Goal: Information Seeking & Learning: Learn about a topic

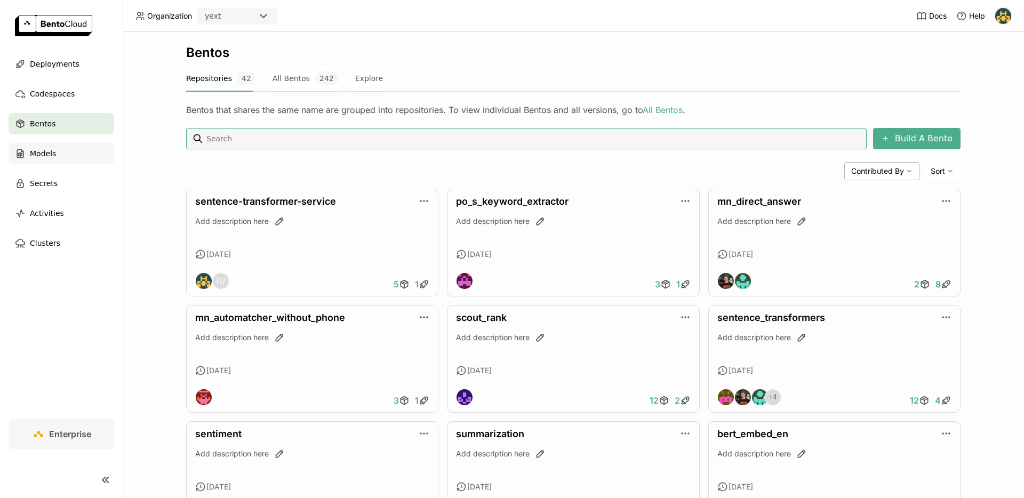
click at [71, 157] on div "Models" at bounding box center [62, 153] width 106 height 21
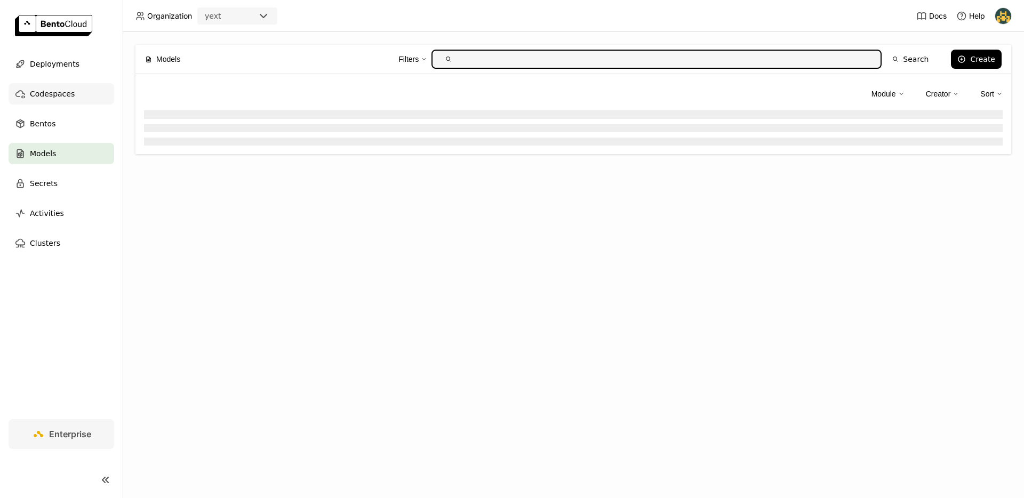
click at [55, 94] on span "Codespaces" at bounding box center [52, 93] width 45 height 13
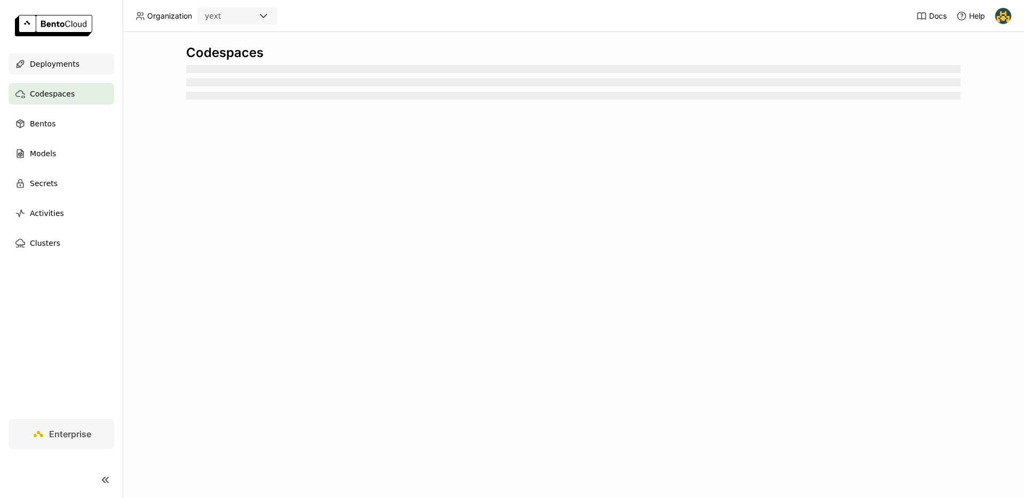
click at [59, 61] on span "Deployments" at bounding box center [55, 64] width 50 height 13
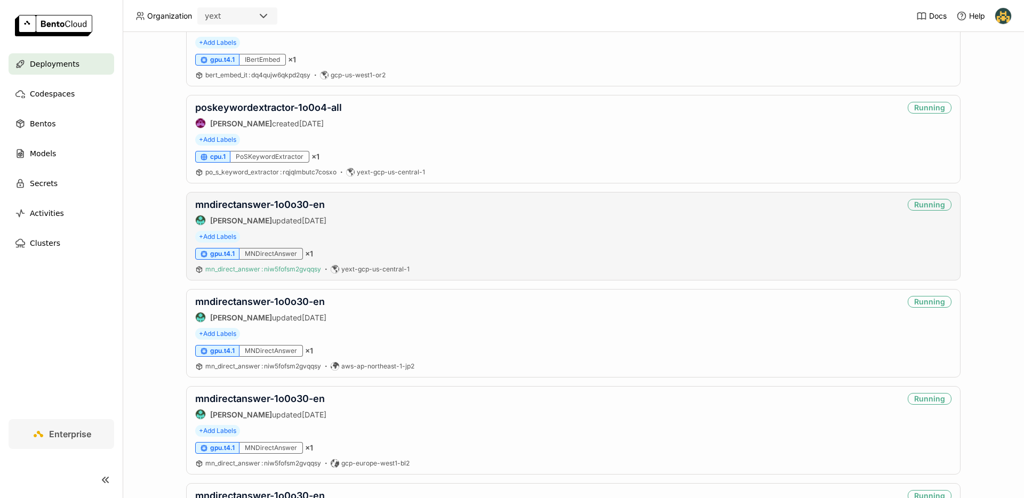
scroll to position [239, 0]
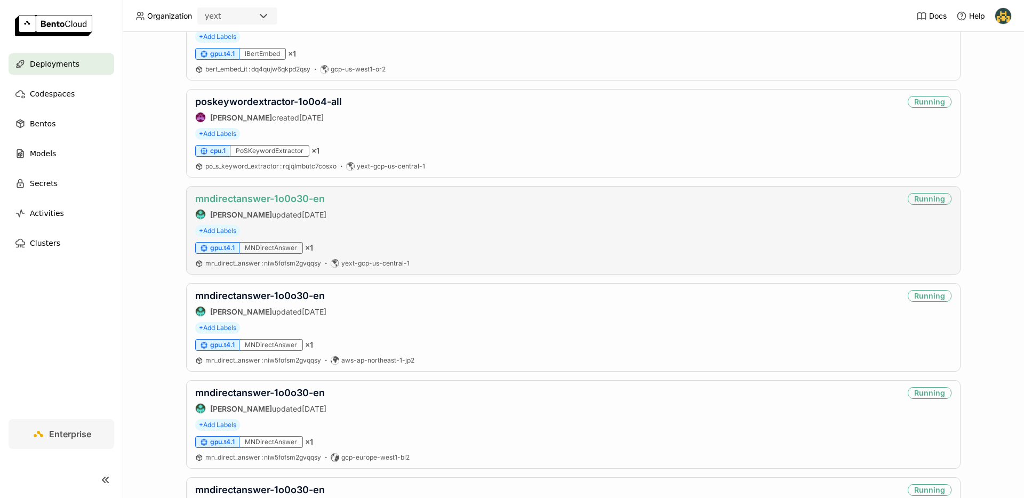
click at [291, 202] on link "mndirectanswer-1o0o30-en" at bounding box center [260, 198] width 130 height 11
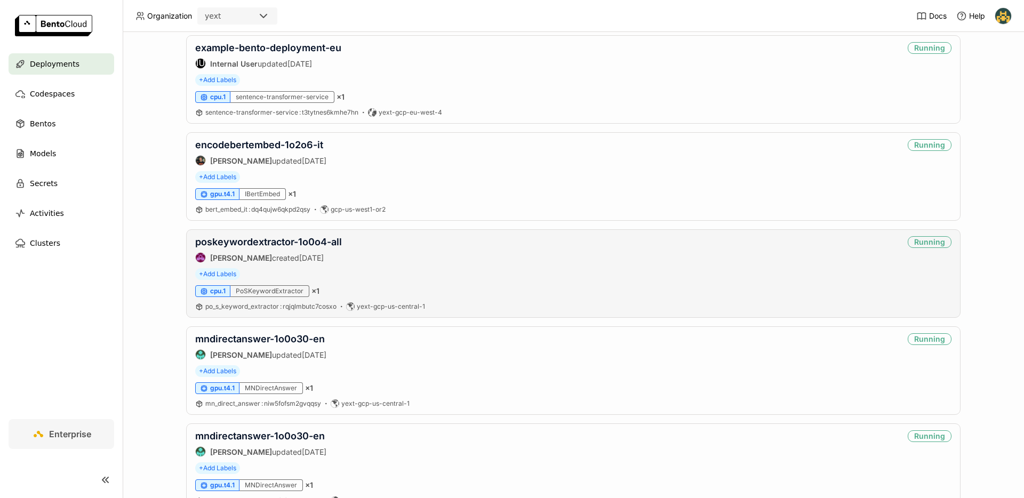
scroll to position [100, 0]
click at [258, 339] on link "mndirectanswer-1o0o30-en" at bounding box center [260, 337] width 130 height 11
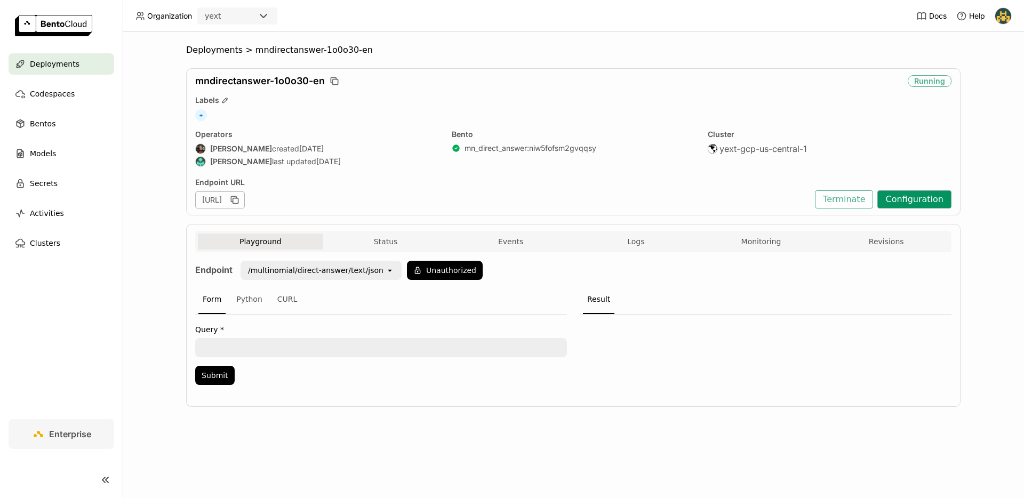
click at [909, 198] on button "Configuration" at bounding box center [914, 199] width 74 height 18
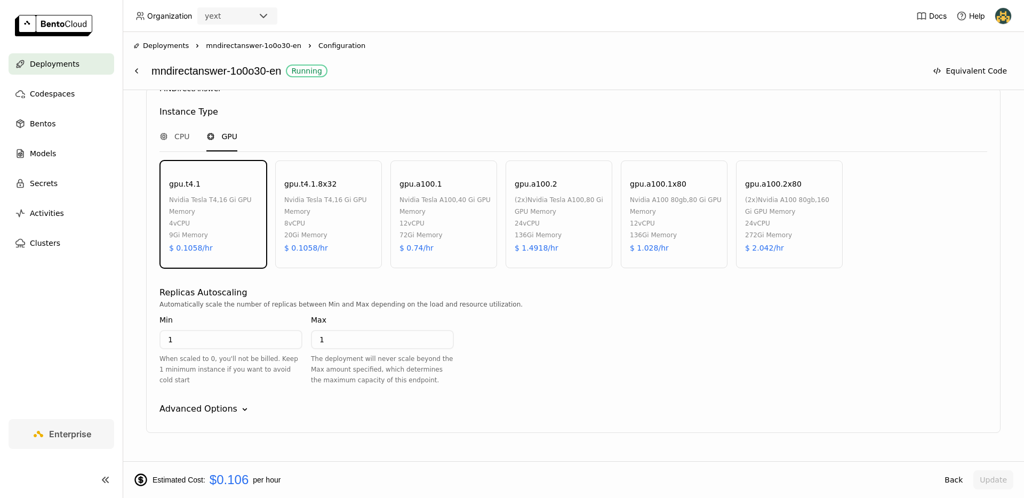
scroll to position [574, 0]
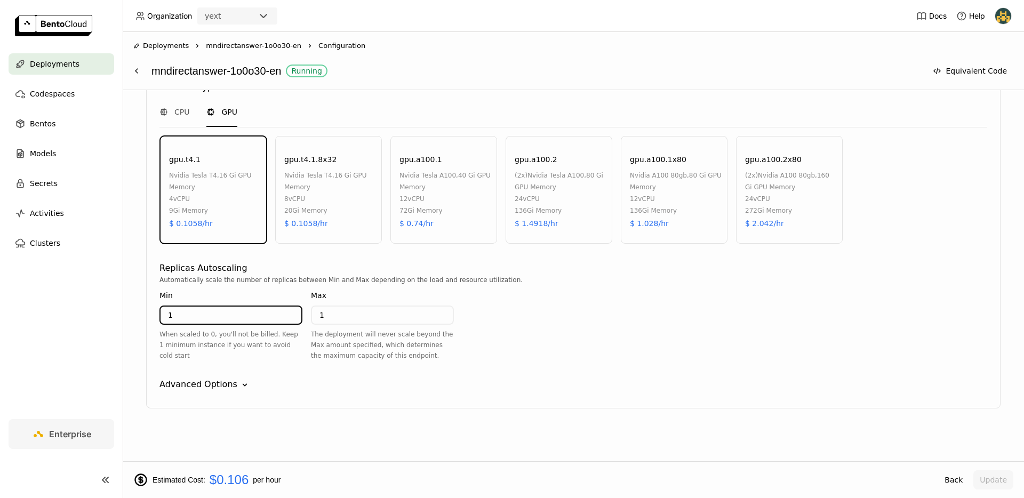
drag, startPoint x: 182, startPoint y: 316, endPoint x: 151, endPoint y: 315, distance: 31.5
click at [152, 316] on div "MNDirectAnswer Instance Type CPU GPU gpu.t4.1 nvidia tesla t4 , 16 Gi GPU Memor…" at bounding box center [573, 235] width 854 height 345
click at [1006, 16] on img at bounding box center [1003, 16] width 16 height 16
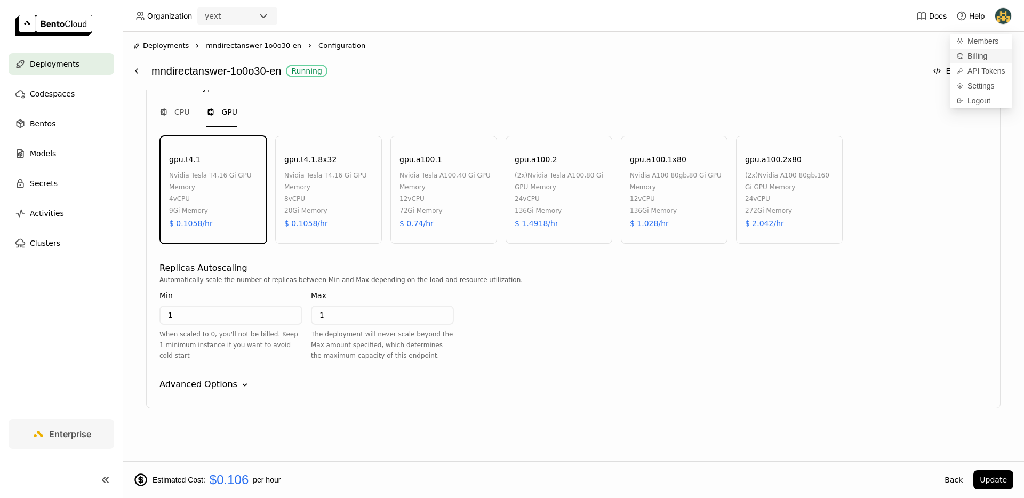
click at [976, 55] on span "Billing" at bounding box center [977, 56] width 20 height 10
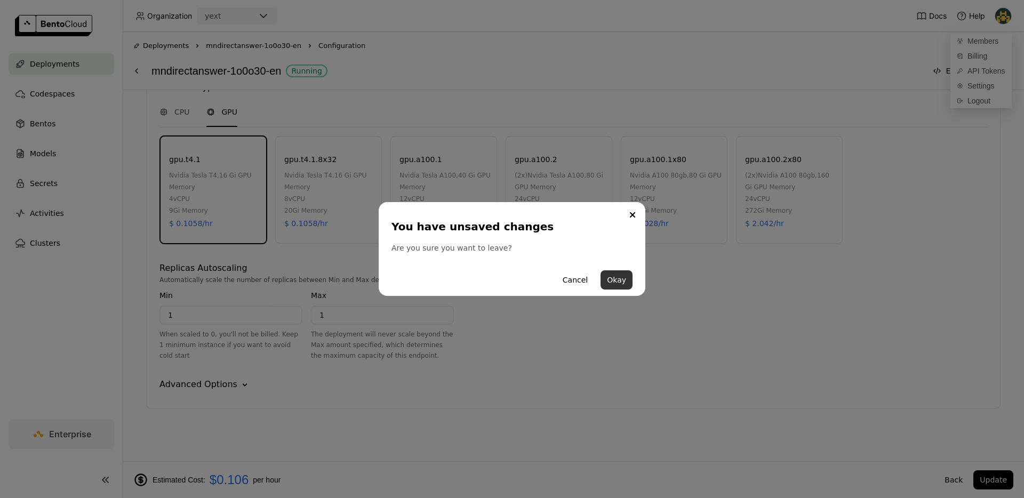
click at [617, 283] on button "Okay" at bounding box center [616, 279] width 32 height 19
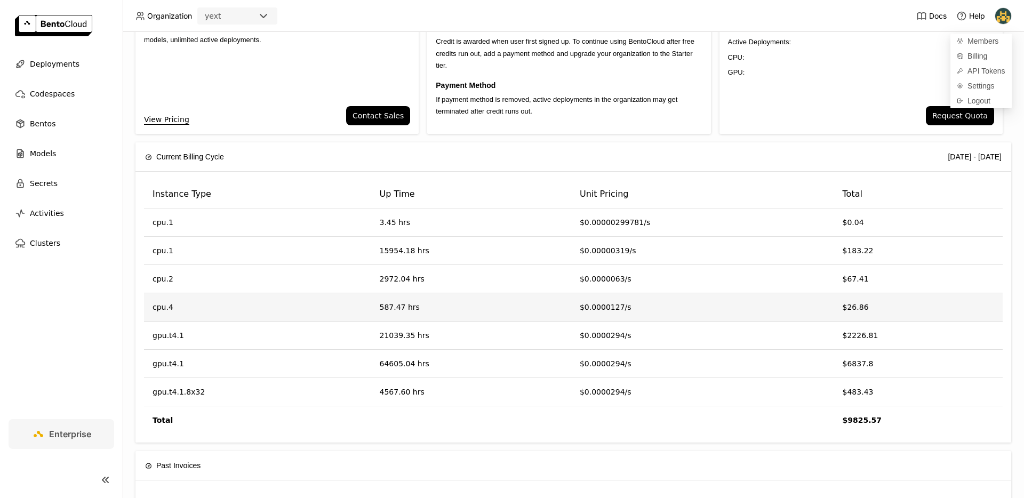
scroll to position [90, 0]
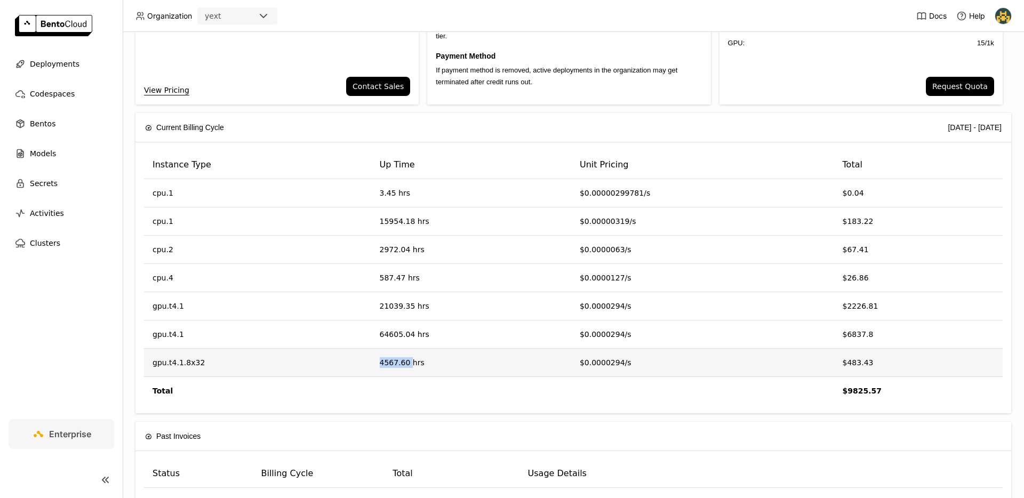
drag, startPoint x: 373, startPoint y: 363, endPoint x: 409, endPoint y: 365, distance: 36.3
click at [409, 365] on td "4567.60 hrs" at bounding box center [471, 363] width 200 height 28
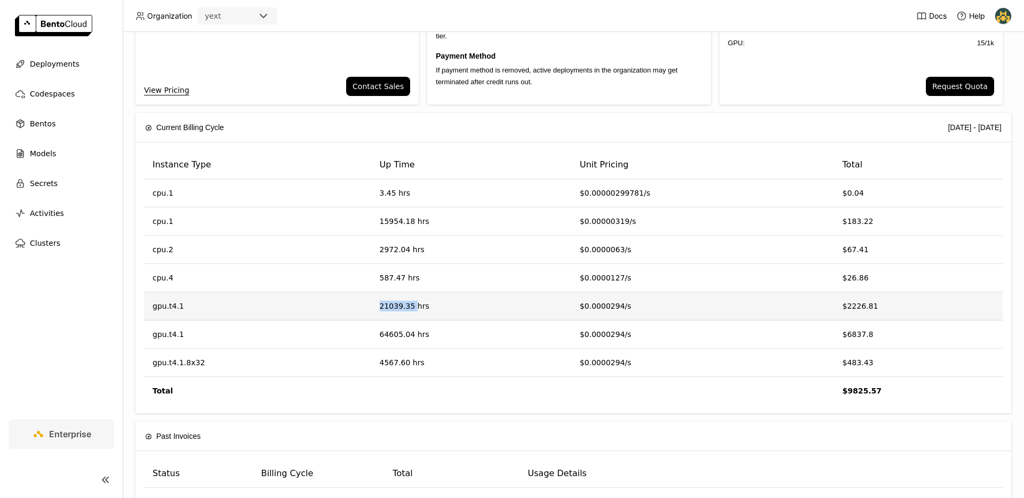
drag, startPoint x: 371, startPoint y: 301, endPoint x: 414, endPoint y: 304, distance: 43.3
click at [414, 304] on td "21039.35 hrs" at bounding box center [471, 306] width 200 height 28
click at [874, 307] on td "$2226.81" at bounding box center [918, 306] width 168 height 28
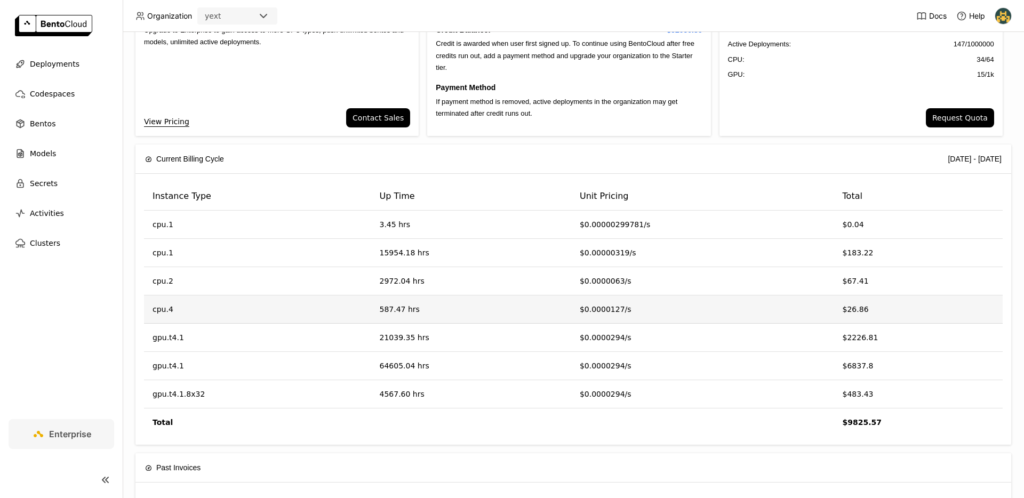
scroll to position [58, 0]
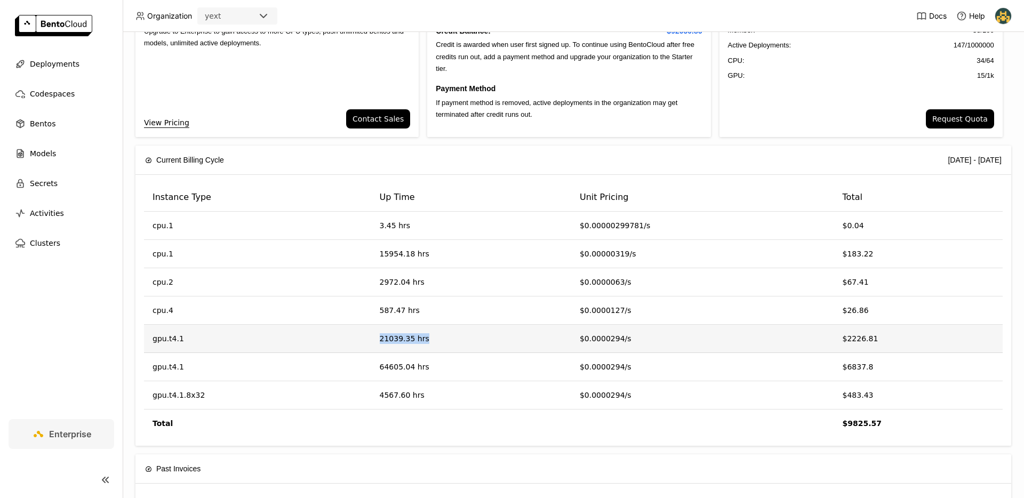
drag, startPoint x: 373, startPoint y: 340, endPoint x: 427, endPoint y: 339, distance: 53.3
click at [427, 339] on td "21039.35 hrs" at bounding box center [471, 339] width 200 height 28
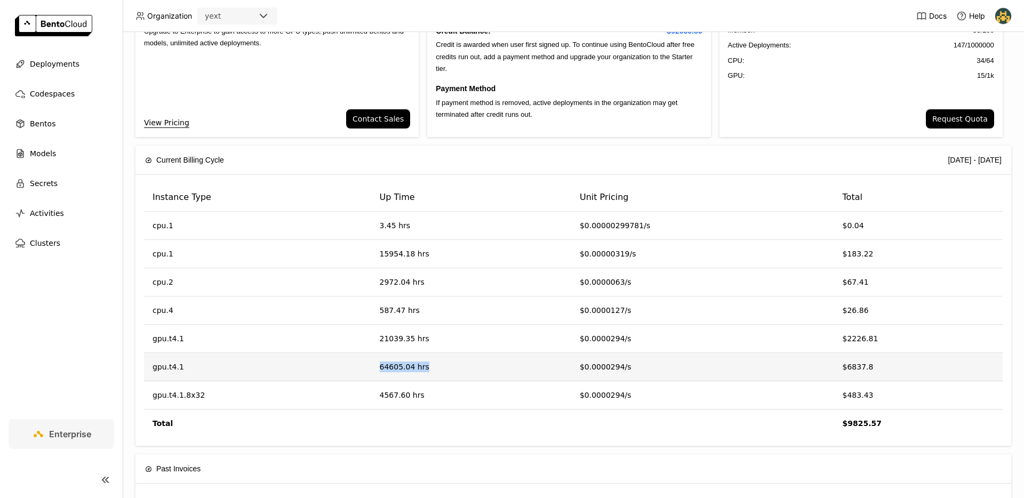
drag, startPoint x: 374, startPoint y: 366, endPoint x: 445, endPoint y: 366, distance: 70.9
click at [445, 366] on td "64605.04 hrs" at bounding box center [471, 367] width 200 height 28
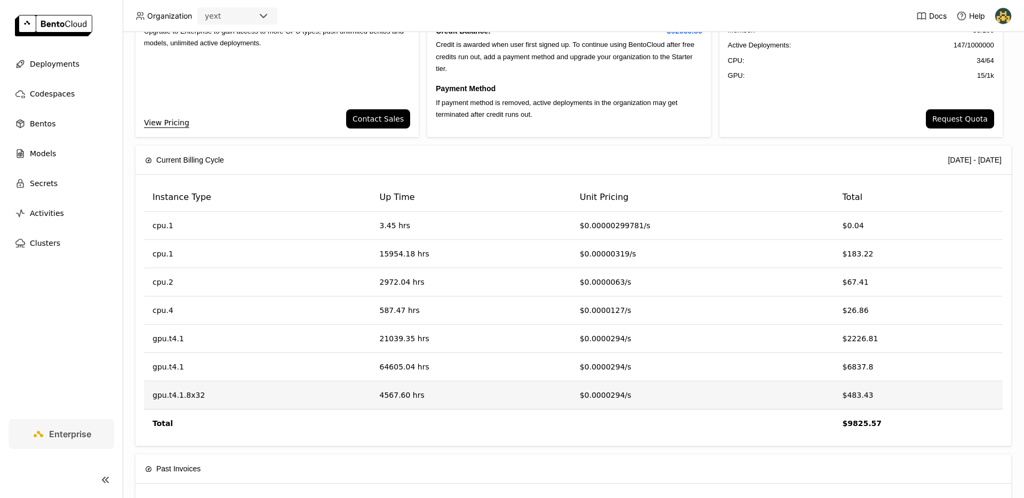
drag, startPoint x: 374, startPoint y: 392, endPoint x: 419, endPoint y: 388, distance: 45.0
click at [419, 388] on td "4567.60 hrs" at bounding box center [471, 395] width 200 height 28
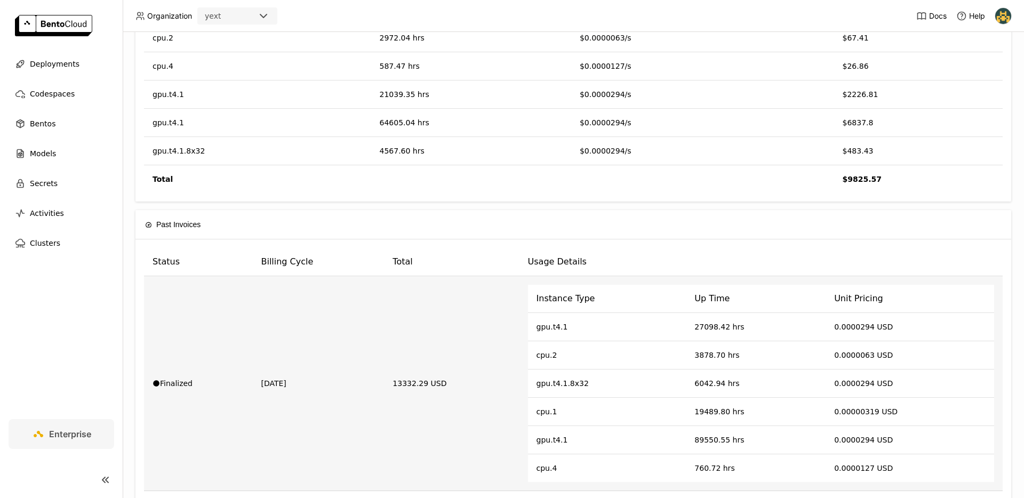
scroll to position [308, 0]
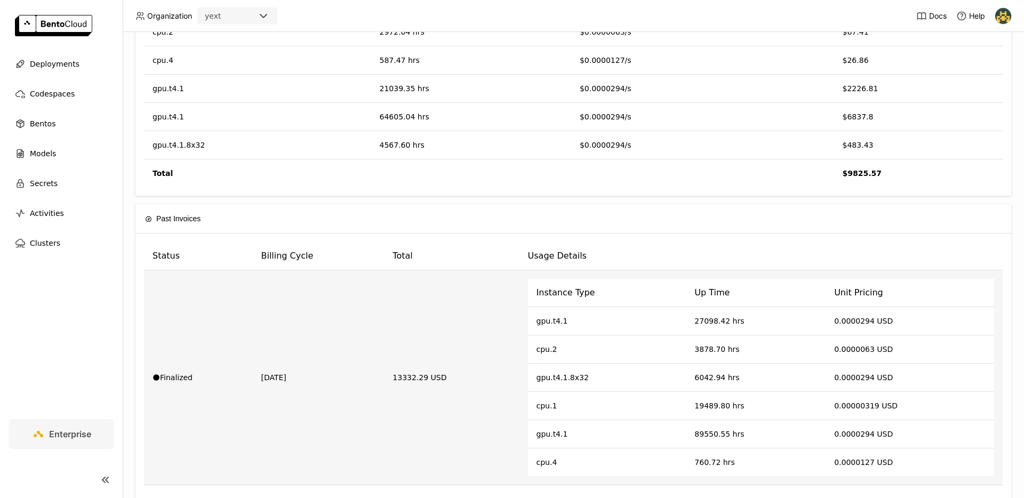
drag, startPoint x: 255, startPoint y: 376, endPoint x: 303, endPoint y: 373, distance: 48.1
click at [303, 373] on td "[DATE]" at bounding box center [318, 377] width 132 height 215
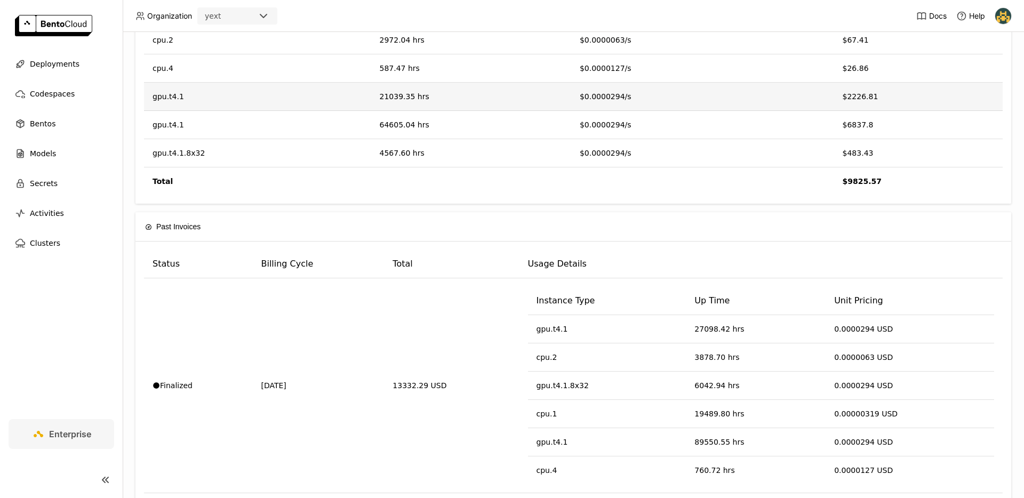
scroll to position [0, 0]
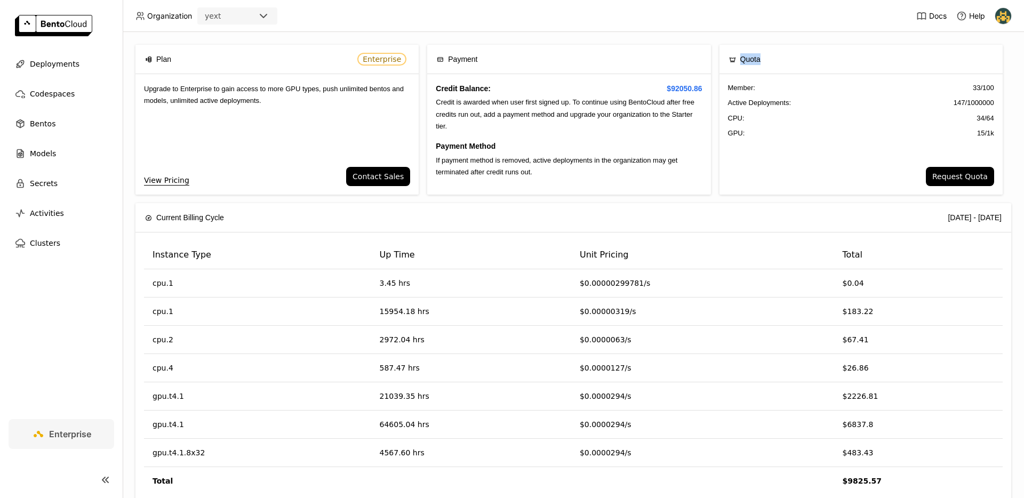
drag, startPoint x: 723, startPoint y: 59, endPoint x: 734, endPoint y: 102, distance: 44.6
click at [780, 75] on div "Quota Member : 33 / 100 Active Deployments : 147 / 1000000 CPU: 34 / 64 GPU: 15…" at bounding box center [860, 120] width 283 height 150
click at [728, 84] on span "Member :" at bounding box center [741, 88] width 27 height 11
drag, startPoint x: 726, startPoint y: 103, endPoint x: 984, endPoint y: 102, distance: 258.1
click at [984, 102] on div "Member : 33 / 100 Active Deployments : 147 / 1000000 CPU: 34 / 64 GPU: 15 / 1k" at bounding box center [860, 120] width 283 height 93
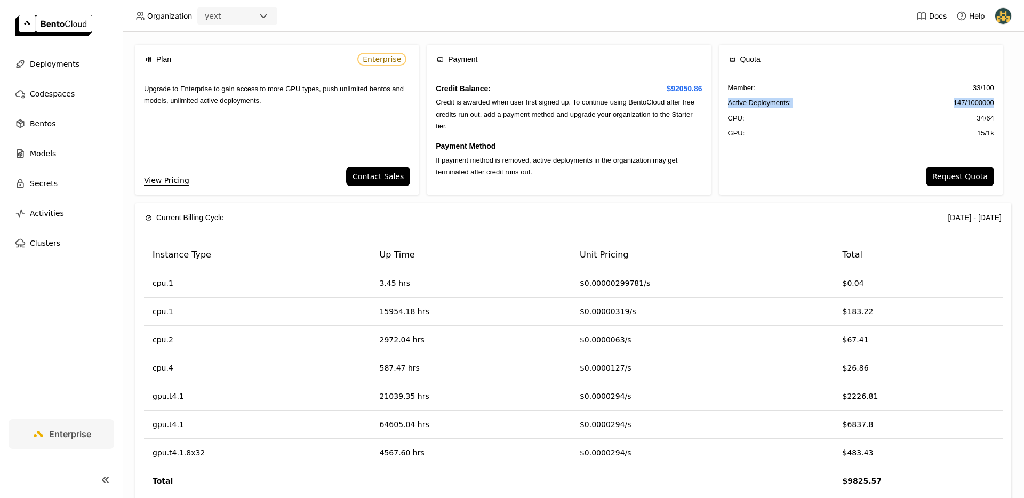
click at [984, 102] on span "147 / 1000000" at bounding box center [973, 103] width 41 height 11
drag, startPoint x: 722, startPoint y: 101, endPoint x: 986, endPoint y: 101, distance: 263.9
click at [986, 101] on div "Member : 33 / 100 Active Deployments : 147 / 1000000 CPU: 34 / 64 GPU: 15 / 1k" at bounding box center [860, 120] width 283 height 93
click at [971, 101] on span "147 / 1000000" at bounding box center [973, 103] width 41 height 11
drag, startPoint x: 957, startPoint y: 105, endPoint x: 971, endPoint y: 102, distance: 15.2
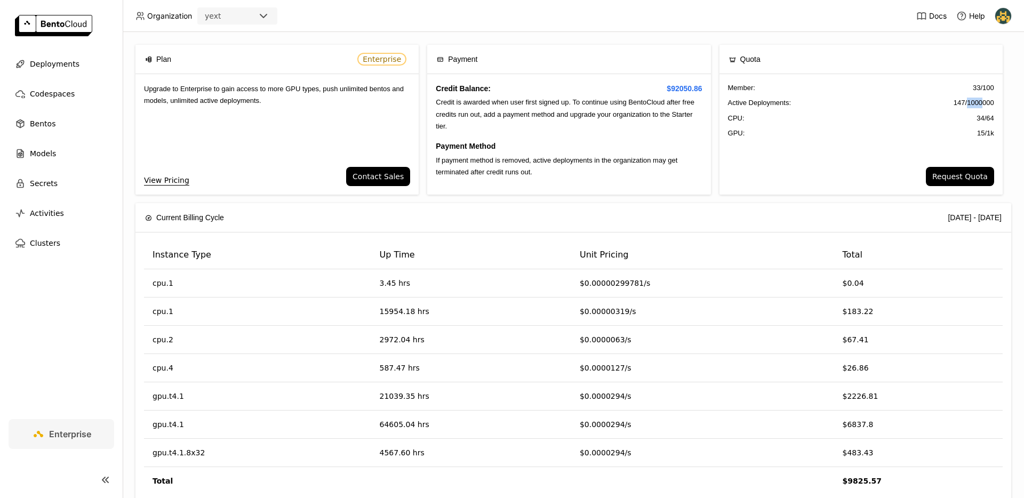
click at [971, 102] on span "147 / 1000000" at bounding box center [973, 103] width 41 height 11
click at [974, 103] on span "147 / 1000000" at bounding box center [973, 103] width 41 height 11
drag, startPoint x: 957, startPoint y: 100, endPoint x: 1003, endPoint y: 98, distance: 47.0
click at [1001, 99] on div "Plan Enterprise Upgrade to Enterprise to gain access to more GPU types, push un…" at bounding box center [573, 124] width 876 height 158
drag, startPoint x: 968, startPoint y: 101, endPoint x: 894, endPoint y: 119, distance: 76.4
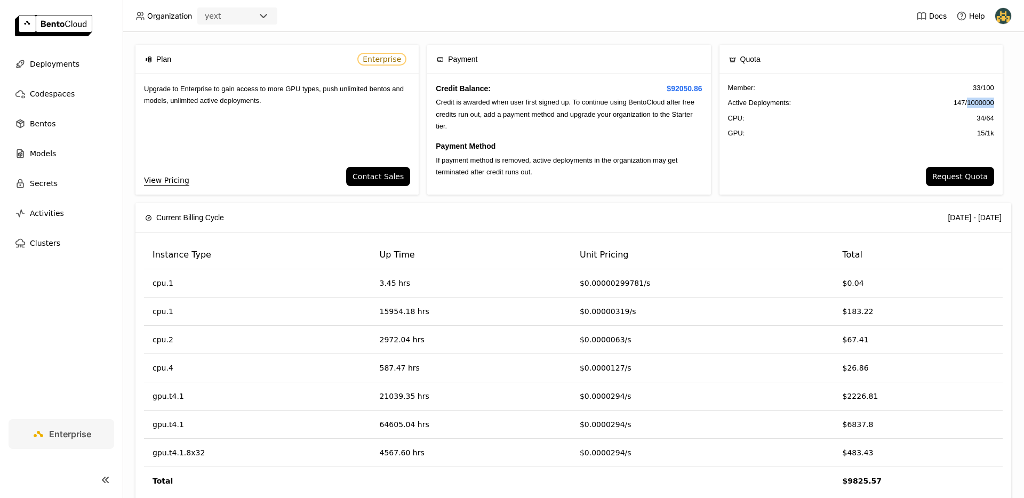
click at [968, 101] on span "147 / 1000000" at bounding box center [973, 103] width 41 height 11
click at [729, 135] on span "GPU:" at bounding box center [736, 133] width 17 height 11
drag, startPoint x: 960, startPoint y: 131, endPoint x: 976, endPoint y: 125, distance: 17.2
click at [977, 131] on div "GPU: 15 / 1k" at bounding box center [861, 133] width 266 height 11
drag, startPoint x: 963, startPoint y: 115, endPoint x: 975, endPoint y: 98, distance: 21.0
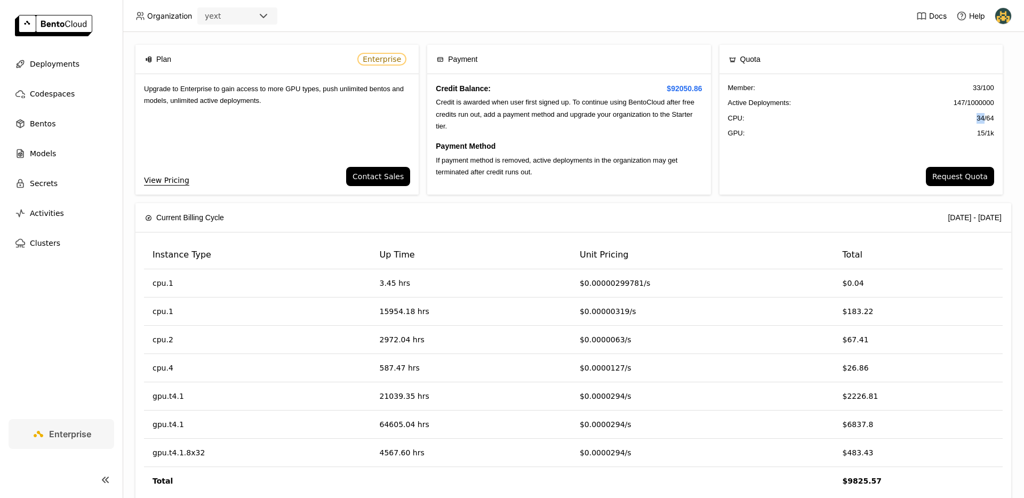
click at [974, 114] on div "CPU: 34 / 64" at bounding box center [861, 118] width 266 height 11
drag, startPoint x: 965, startPoint y: 86, endPoint x: 984, endPoint y: 87, distance: 19.8
click at [981, 86] on span "33 / 100" at bounding box center [983, 88] width 21 height 11
click at [937, 116] on div "CPU: 34 / 64" at bounding box center [861, 118] width 266 height 11
drag, startPoint x: 970, startPoint y: 86, endPoint x: 964, endPoint y: 88, distance: 6.1
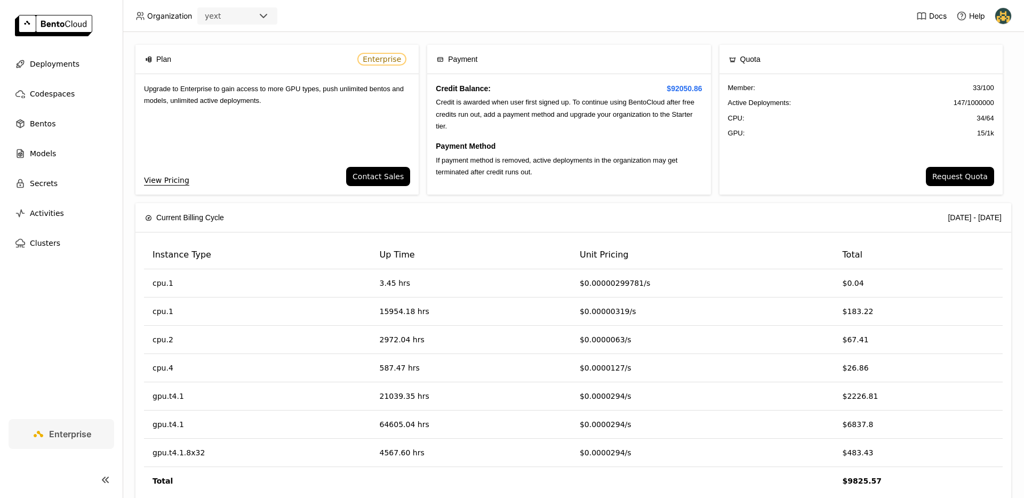
click at [973, 87] on span "33 / 100" at bounding box center [983, 88] width 21 height 11
drag, startPoint x: 962, startPoint y: 88, endPoint x: 970, endPoint y: 87, distance: 8.5
click at [973, 87] on span "33 / 100" at bounding box center [983, 88] width 21 height 11
click at [953, 102] on span "147 / 1000000" at bounding box center [973, 103] width 41 height 11
click at [953, 104] on span "147 / 1000000" at bounding box center [973, 103] width 41 height 11
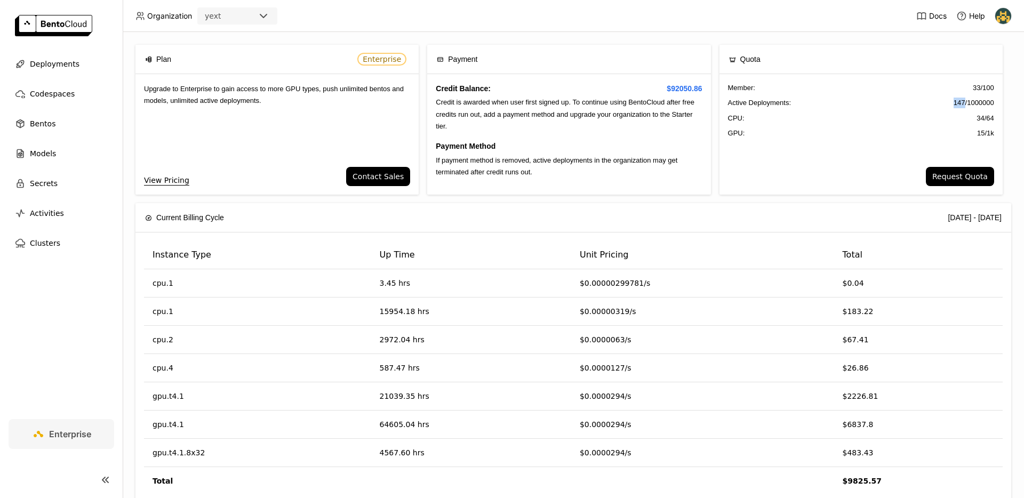
drag, startPoint x: 943, startPoint y: 104, endPoint x: 953, endPoint y: 100, distance: 10.5
click at [953, 100] on span "147 / 1000000" at bounding box center [973, 103] width 41 height 11
drag, startPoint x: 960, startPoint y: 123, endPoint x: 983, endPoint y: 121, distance: 23.6
click at [985, 119] on div "Member : 33 / 100 Active Deployments : 147 / 1000000 CPU: 34 / 64 GPU: 15 / 1k" at bounding box center [860, 120] width 283 height 93
click at [976, 121] on span "34 / 64" at bounding box center [985, 118] width 18 height 11
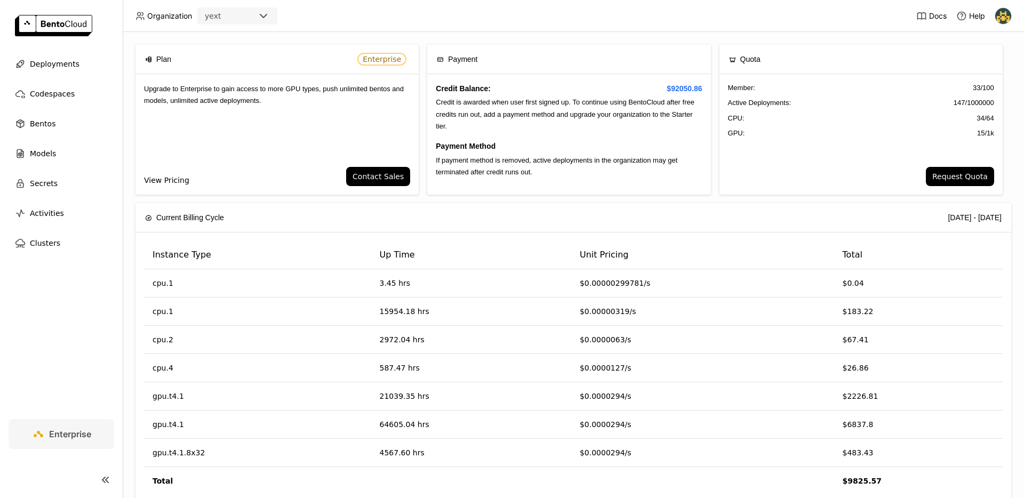
click at [171, 183] on link "View Pricing" at bounding box center [166, 180] width 45 height 12
drag, startPoint x: 375, startPoint y: 60, endPoint x: 392, endPoint y: 60, distance: 17.1
click at [392, 60] on span "Enterprise" at bounding box center [382, 59] width 38 height 9
click at [387, 67] on div "Enterprise" at bounding box center [382, 59] width 54 height 18
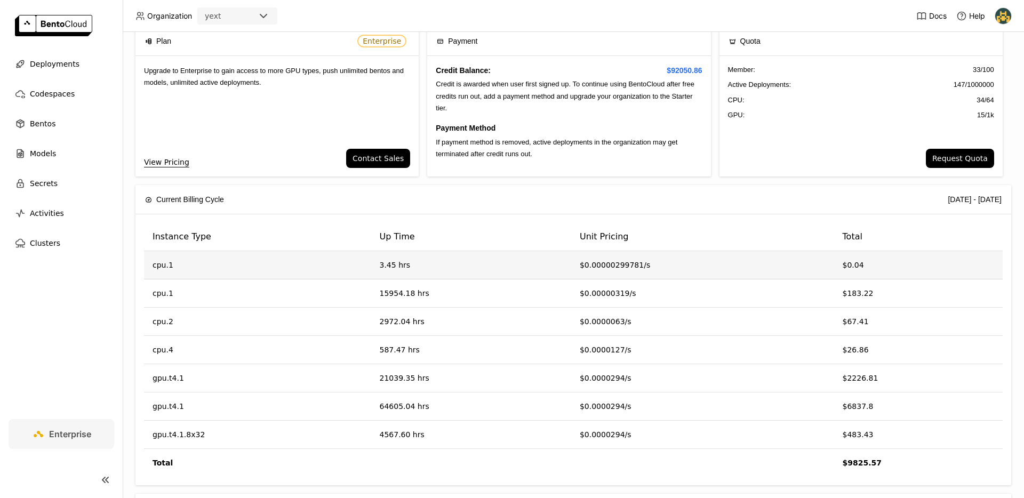
scroll to position [19, 0]
